Goal: Information Seeking & Learning: Understand process/instructions

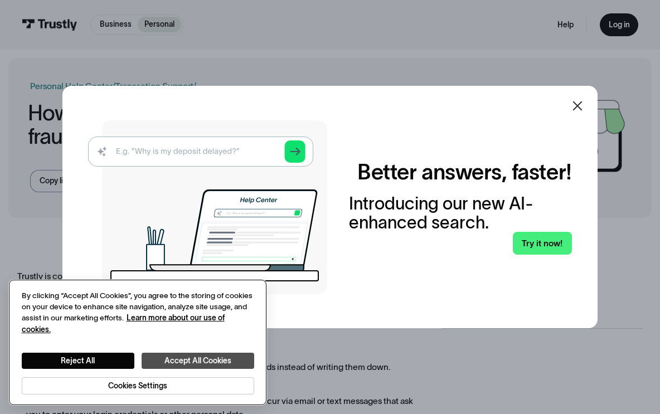
click at [188, 364] on button "Accept All Cookies" at bounding box center [198, 361] width 113 height 16
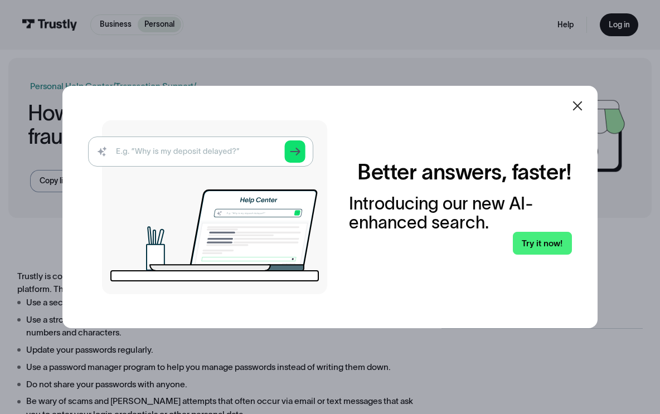
click at [577, 104] on icon at bounding box center [577, 105] width 13 height 13
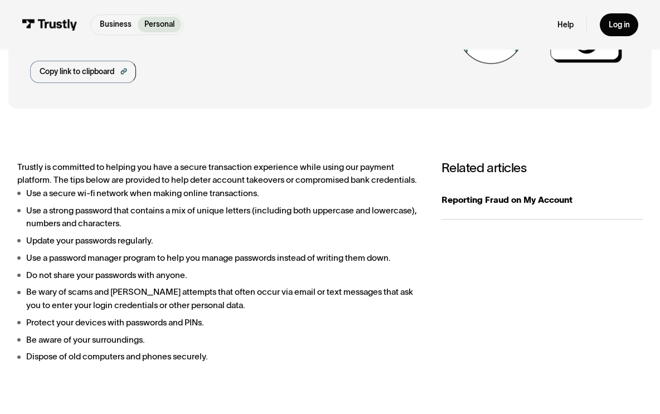
scroll to position [120, 0]
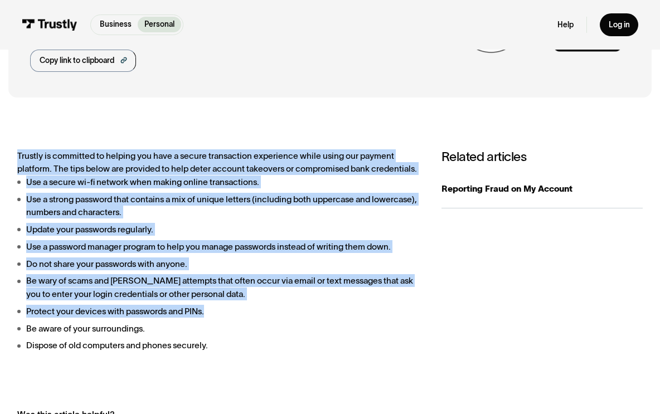
drag, startPoint x: 263, startPoint y: 146, endPoint x: 257, endPoint y: 324, distance: 177.5
click at [257, 324] on div "Trustly is committed to helping you have a secure transaction experience while …" at bounding box center [329, 304] width 643 height 394
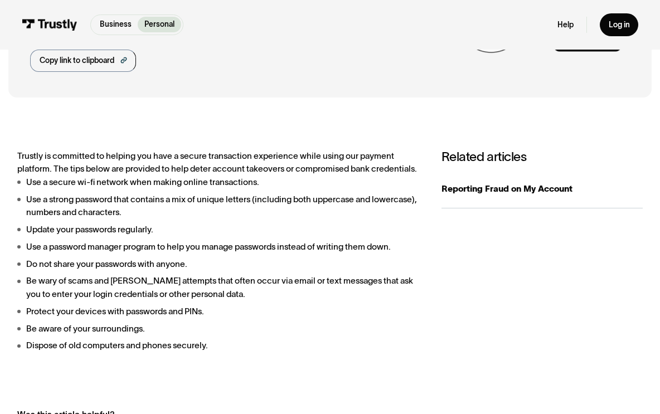
click at [249, 267] on ul "Use a secure wi-fi network when making online transactions. Use a strong passwo…" at bounding box center [218, 264] width 403 height 177
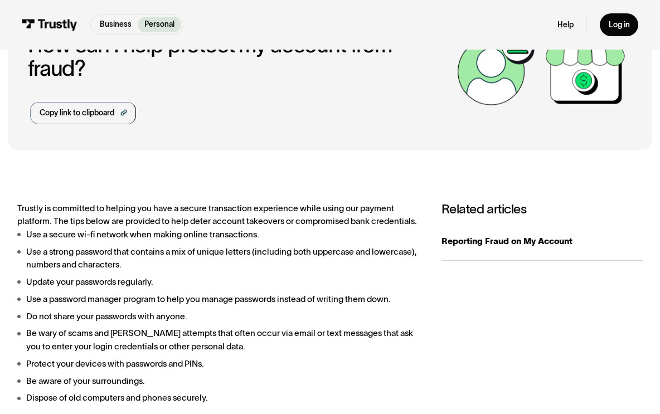
scroll to position [113, 0]
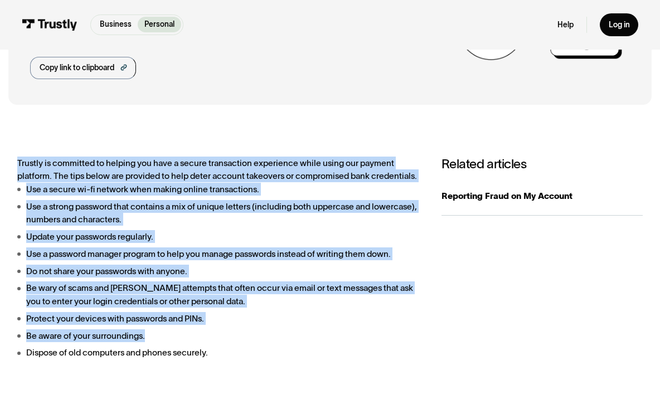
drag, startPoint x: 239, startPoint y: 155, endPoint x: 234, endPoint y: 345, distance: 189.7
click at [234, 345] on div "Trustly is committed to helping you have a secure transaction experience while …" at bounding box center [329, 311] width 643 height 394
click at [234, 342] on li "Be aware of your surroundings." at bounding box center [218, 336] width 403 height 13
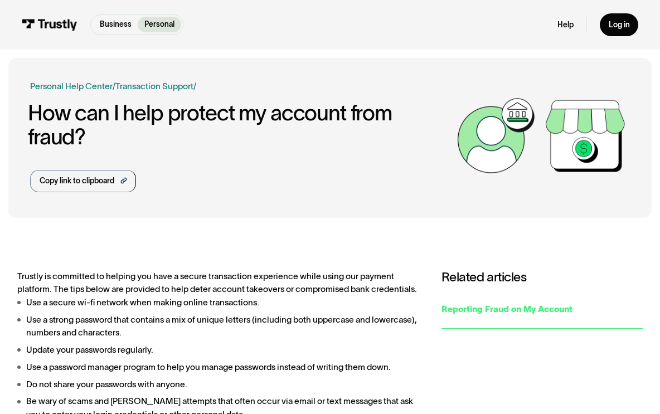
scroll to position [0, 0]
click at [481, 305] on div "Reporting Fraud on My Account" at bounding box center [542, 309] width 201 height 13
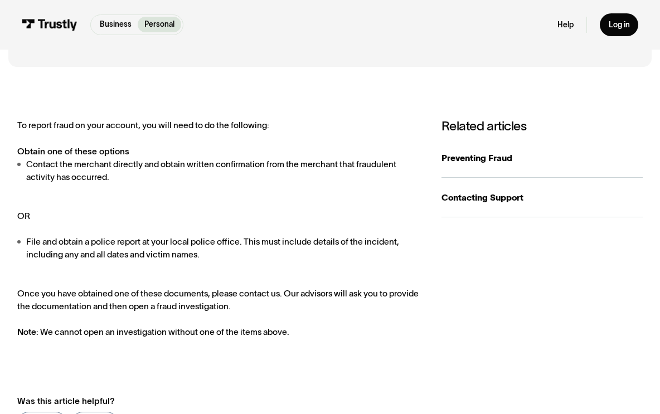
scroll to position [123, 0]
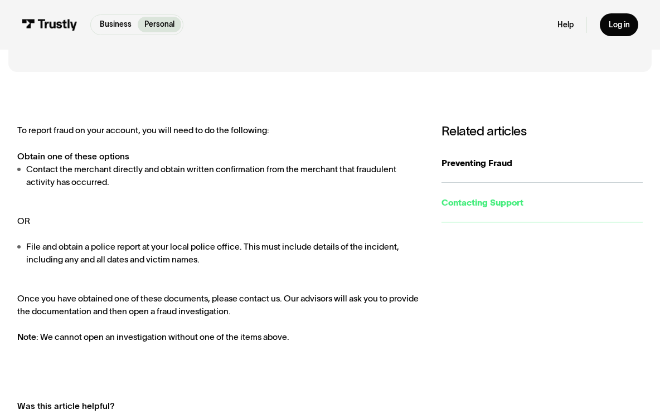
click at [480, 199] on div "Contacting Support" at bounding box center [542, 202] width 201 height 13
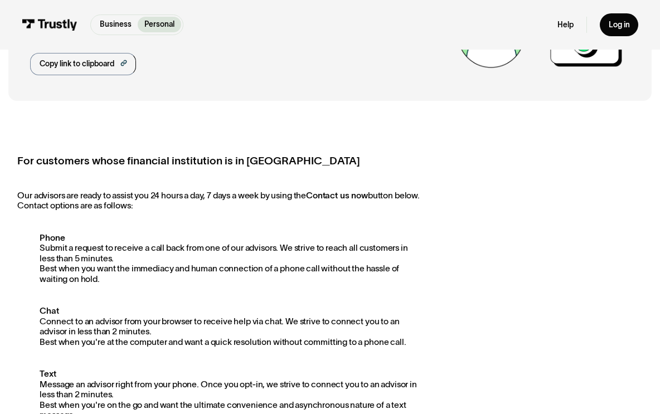
scroll to position [95, 0]
